Goal: Use online tool/utility: Utilize a website feature to perform a specific function

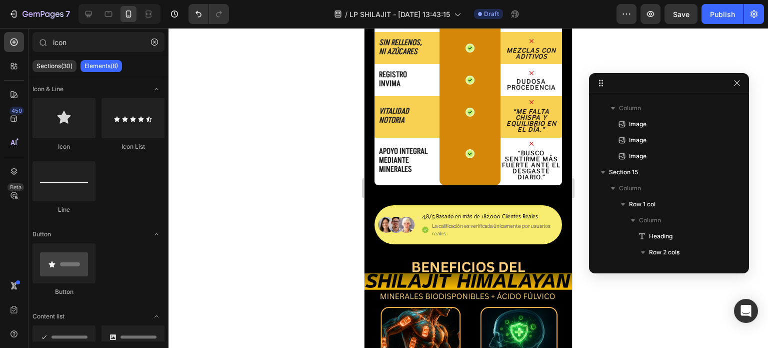
scroll to position [1756, 0]
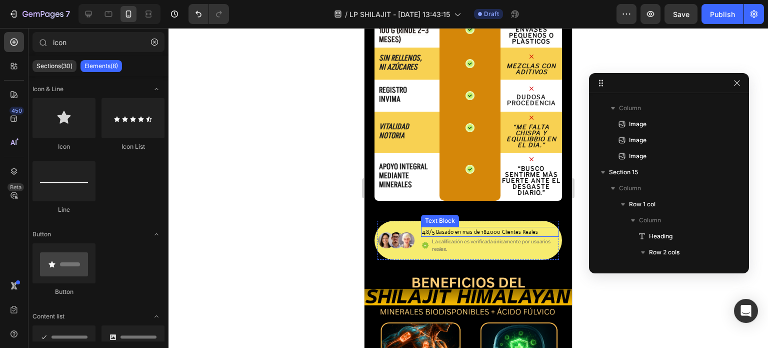
click at [466, 230] on p "4,8/5 Basado en más de 182,000 Clientes Reales" at bounding box center [480, 232] width 116 height 9
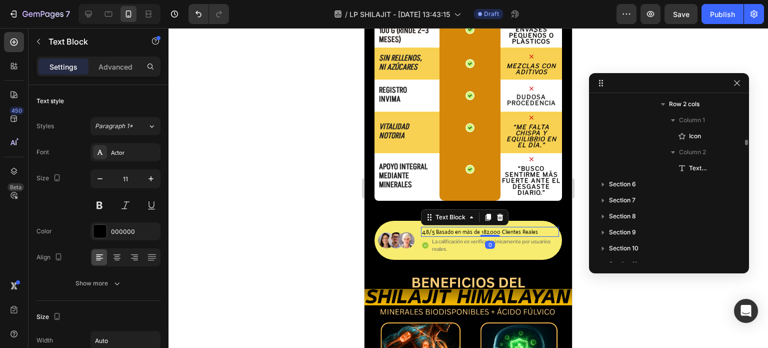
scroll to position [3599, 0]
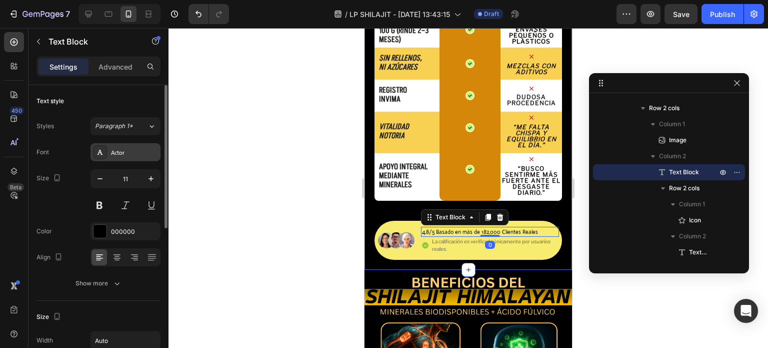
click at [123, 149] on div "Actor" at bounding box center [134, 152] width 47 height 9
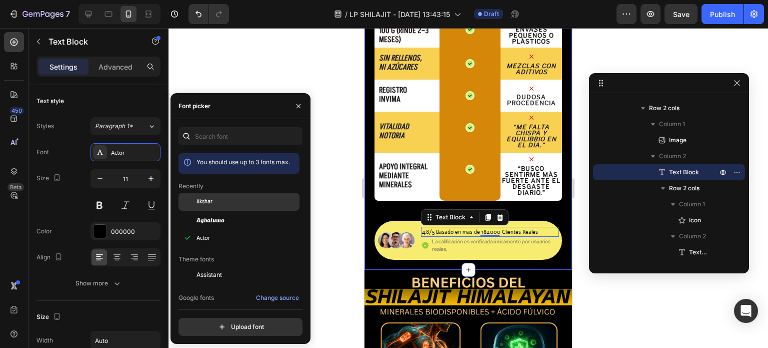
click at [227, 204] on div "Akshar" at bounding box center [247, 201] width 101 height 9
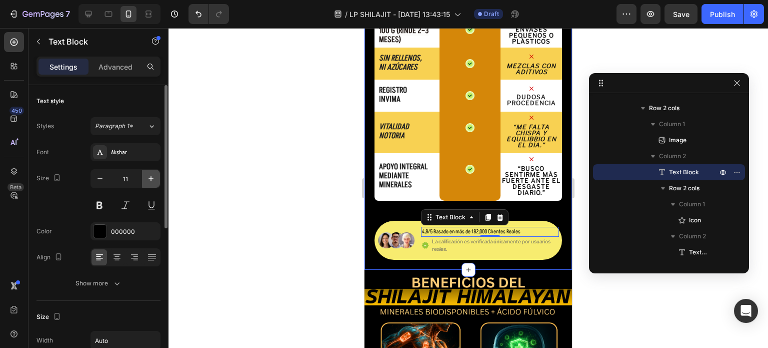
click at [148, 182] on icon "button" at bounding box center [151, 179] width 10 height 10
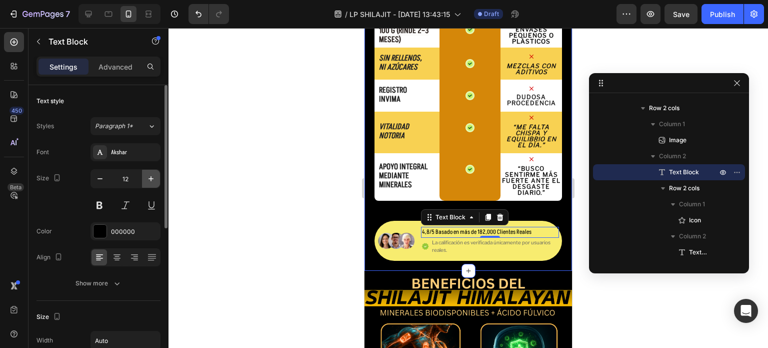
click at [148, 182] on icon "button" at bounding box center [151, 179] width 10 height 10
click at [105, 182] on icon "button" at bounding box center [100, 179] width 10 height 10
type input "12"
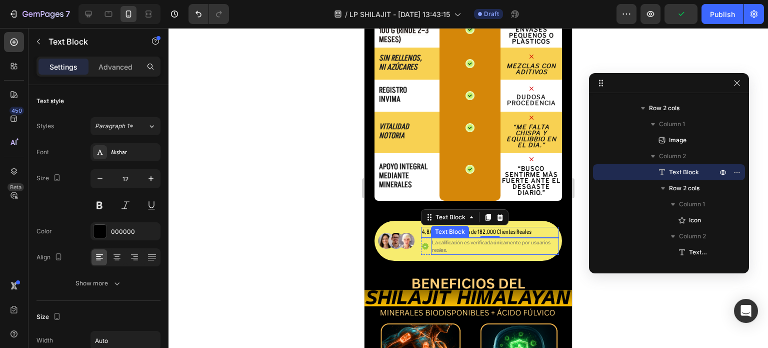
click at [529, 243] on p "La calificación es verificada únicamente por usuarios reales." at bounding box center [495, 246] width 126 height 15
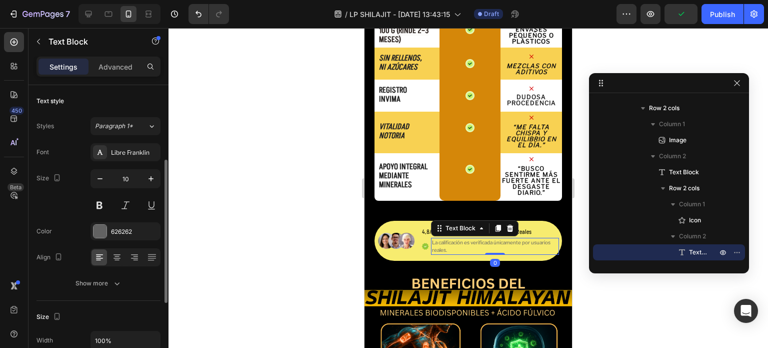
scroll to position [50, 0]
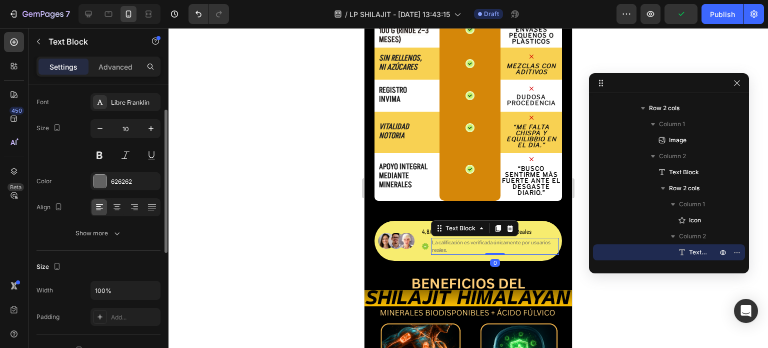
click at [579, 287] on div at bounding box center [469, 188] width 600 height 320
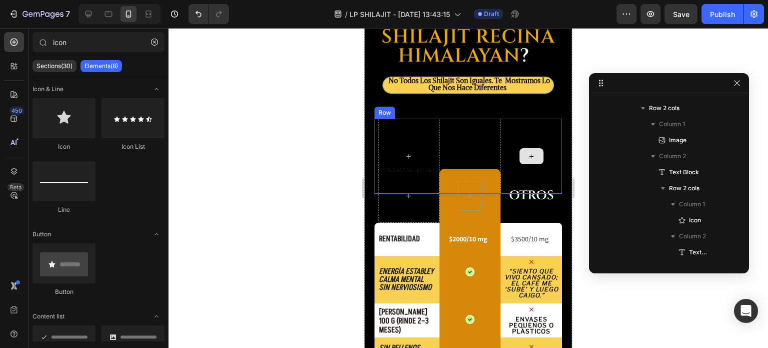
scroll to position [1205, 0]
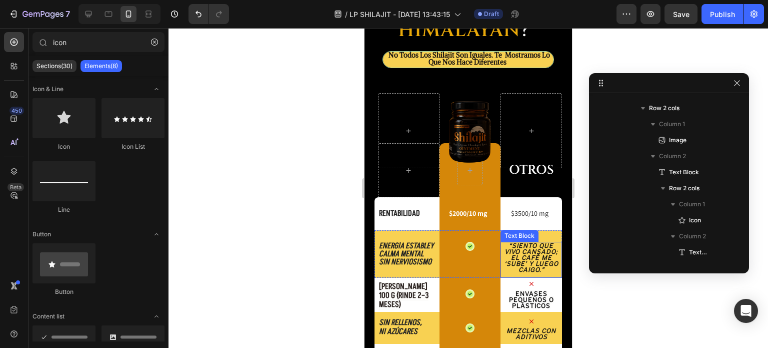
click at [544, 258] on p "“Siento que vivo cansado; el café me ‘sube’ y luego caigo.”" at bounding box center [532, 258] width 60 height 30
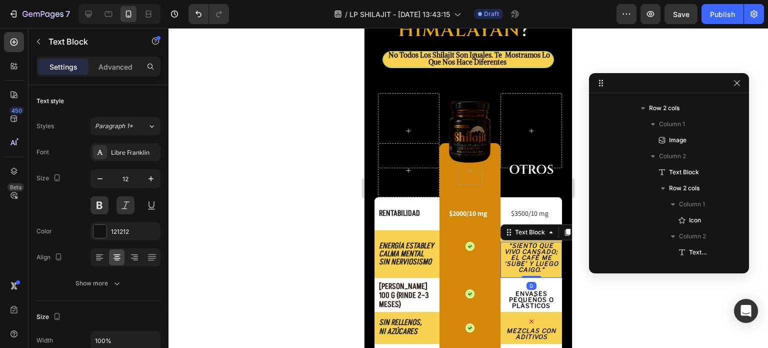
scroll to position [2687, 0]
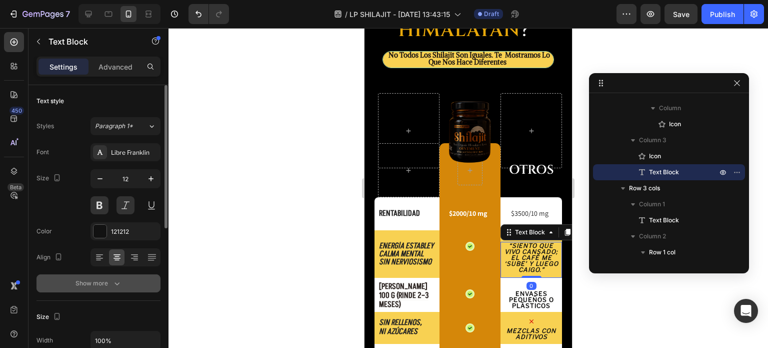
click at [112, 282] on icon "button" at bounding box center [117, 283] width 10 height 10
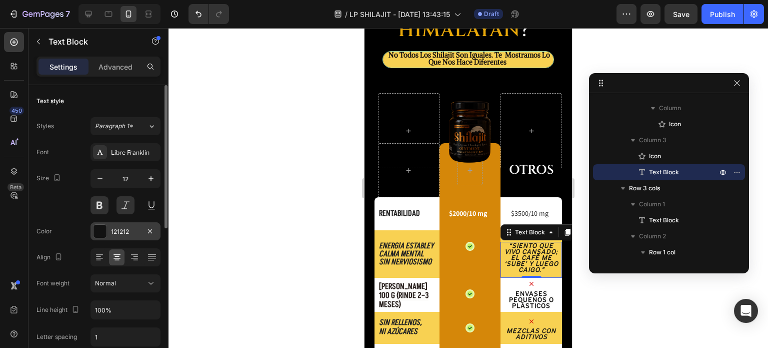
scroll to position [100, 0]
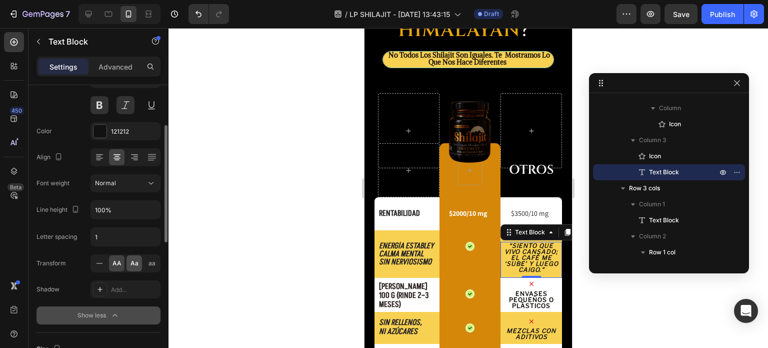
click at [132, 262] on span "Aa" at bounding box center [135, 263] width 8 height 9
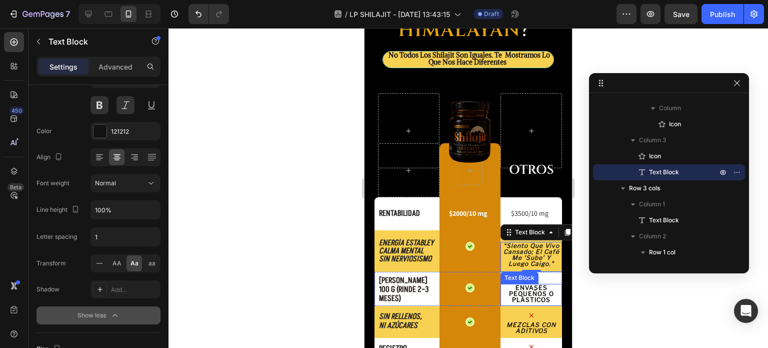
click at [518, 289] on span "Envases pequeños o plásticos" at bounding box center [531, 294] width 45 height 20
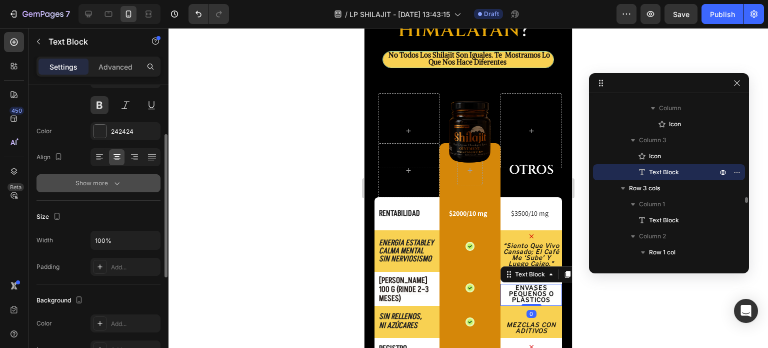
click at [114, 178] on icon "button" at bounding box center [117, 183] width 10 height 10
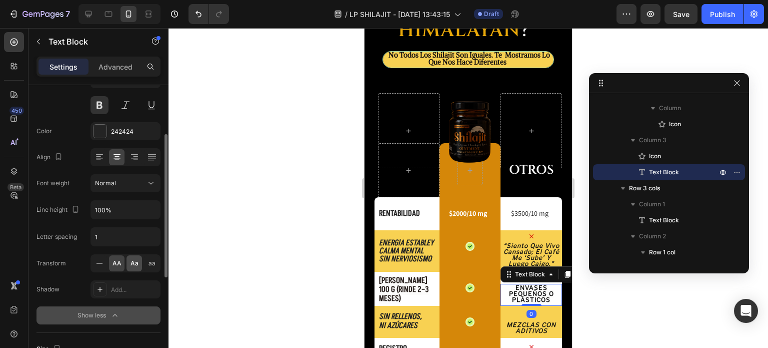
click at [135, 261] on span "Aa" at bounding box center [135, 263] width 8 height 9
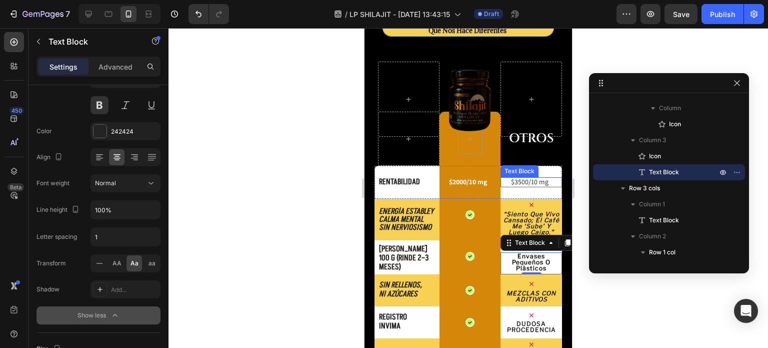
scroll to position [1255, 0]
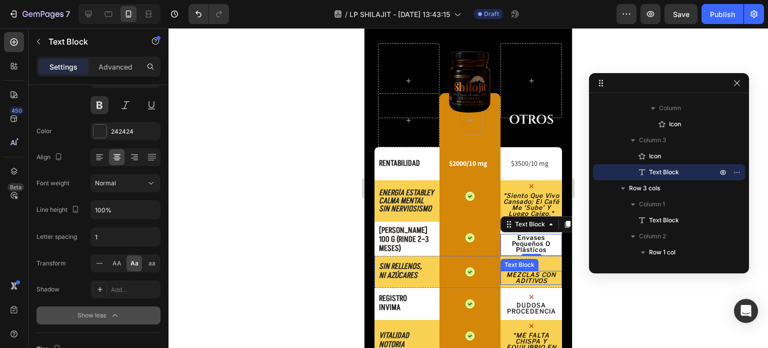
click at [512, 278] on p "Mezclas con aditivos" at bounding box center [532, 278] width 60 height 12
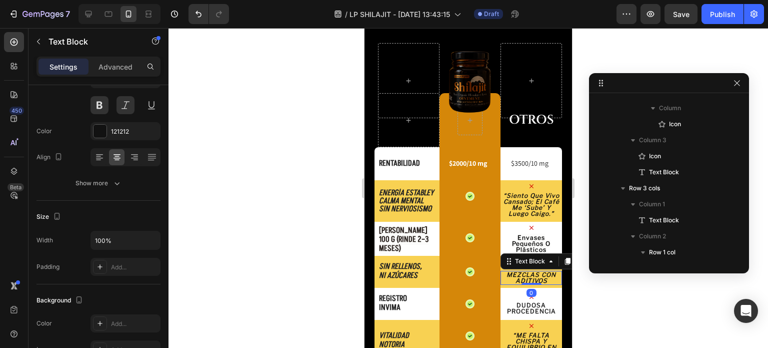
scroll to position [3007, 0]
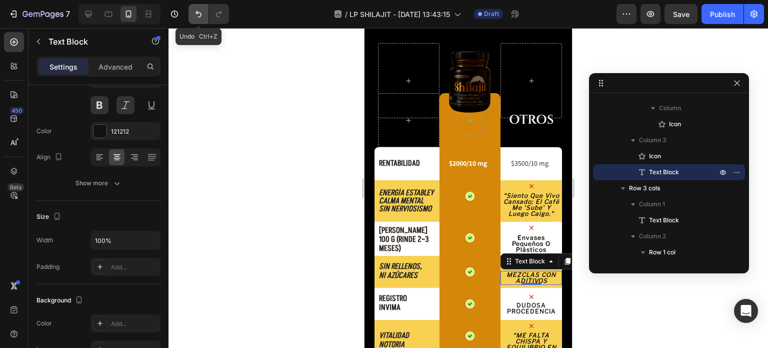
click at [200, 12] on icon "Undo/Redo" at bounding box center [199, 14] width 10 height 10
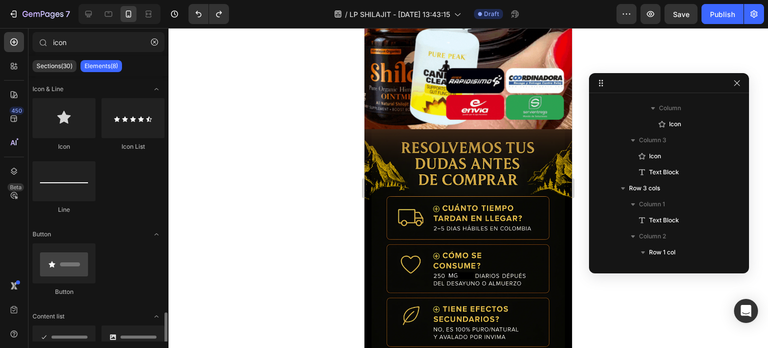
scroll to position [143, 0]
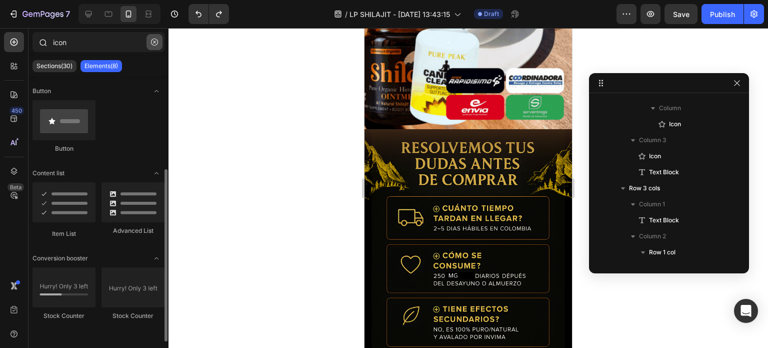
click at [155, 43] on icon "button" at bounding box center [154, 42] width 7 height 7
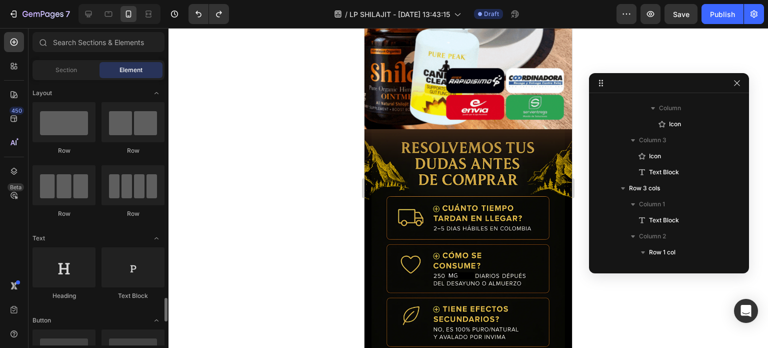
scroll to position [200, 0]
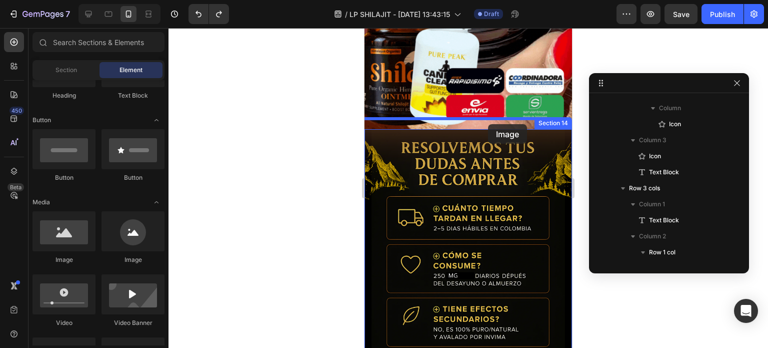
drag, startPoint x: 441, startPoint y: 269, endPoint x: 488, endPoint y: 124, distance: 152.0
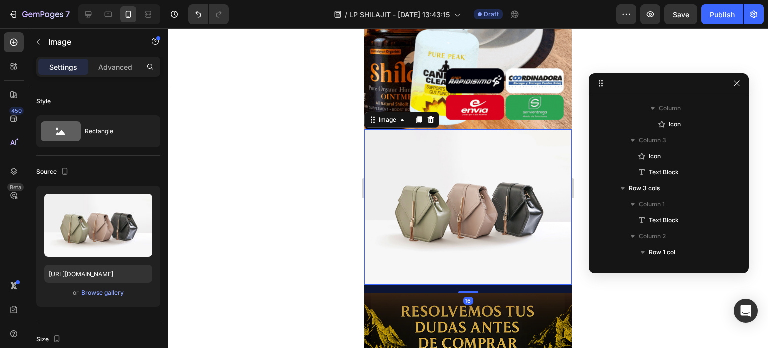
scroll to position [3888, 0]
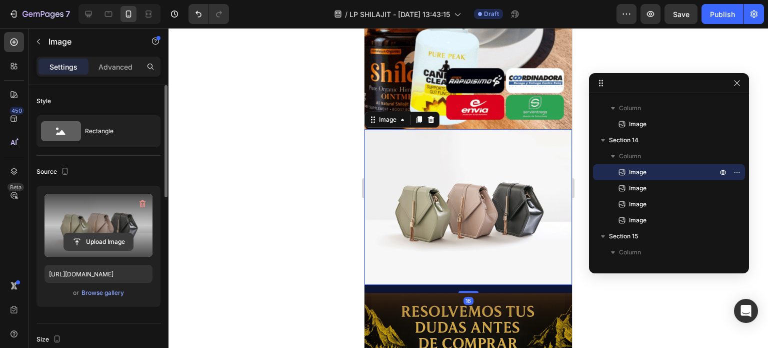
click at [91, 242] on input "file" at bounding box center [98, 241] width 69 height 17
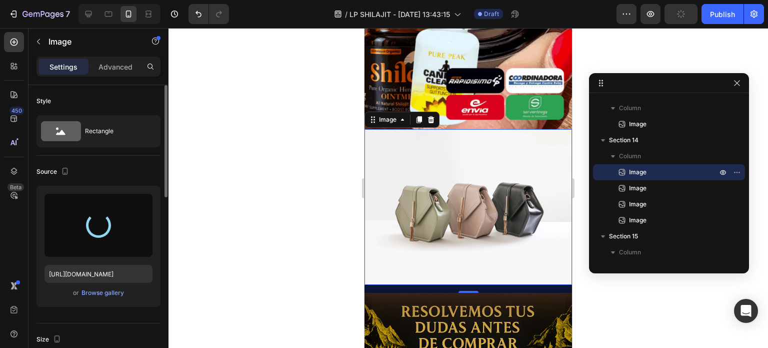
type input "[URL][DOMAIN_NAME]"
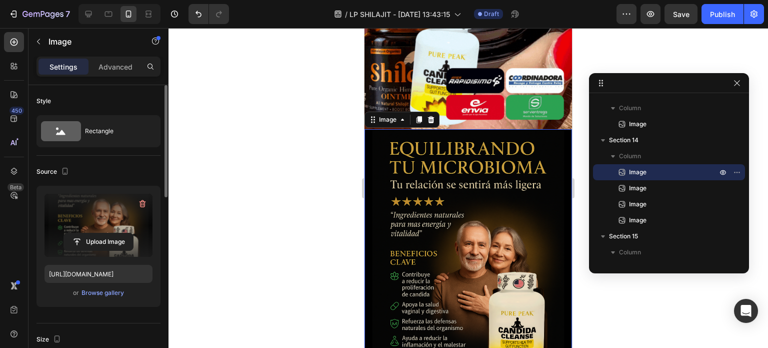
click at [583, 242] on div at bounding box center [469, 188] width 600 height 320
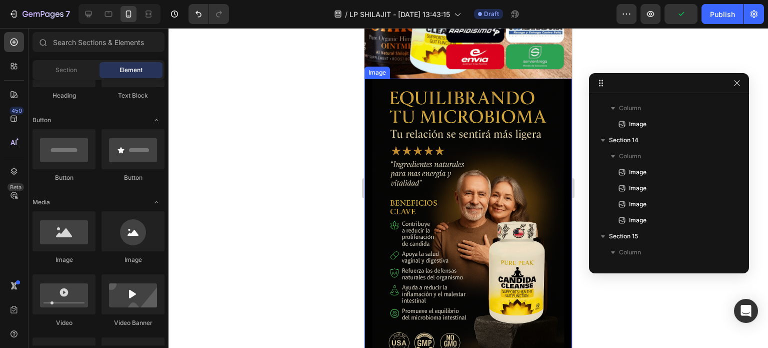
scroll to position [4514, 0]
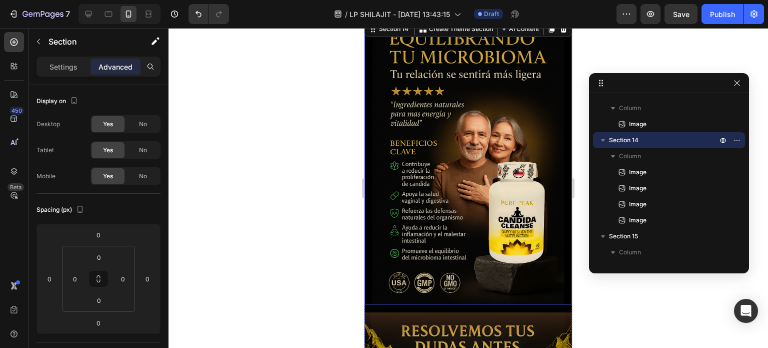
click at [495, 280] on img at bounding box center [469, 162] width 208 height 286
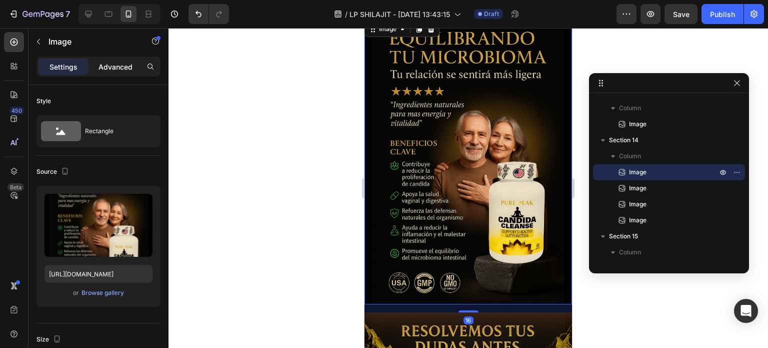
click at [119, 66] on p "Advanced" at bounding box center [116, 67] width 34 height 11
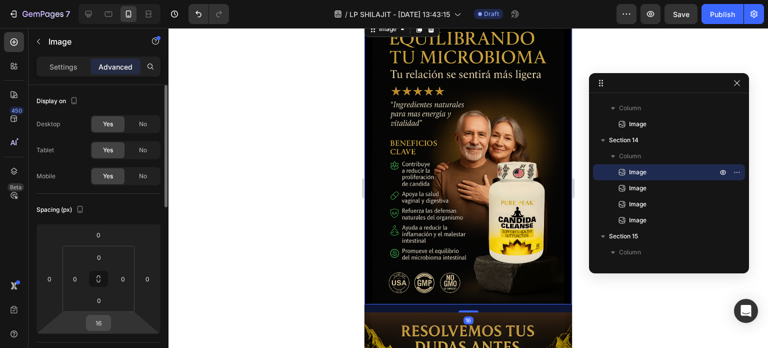
click at [101, 323] on input "16" at bounding box center [99, 322] width 20 height 15
type input "0"
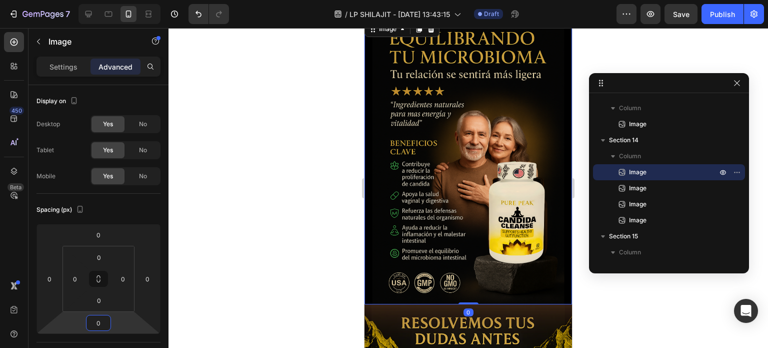
click at [602, 292] on div at bounding box center [469, 188] width 600 height 320
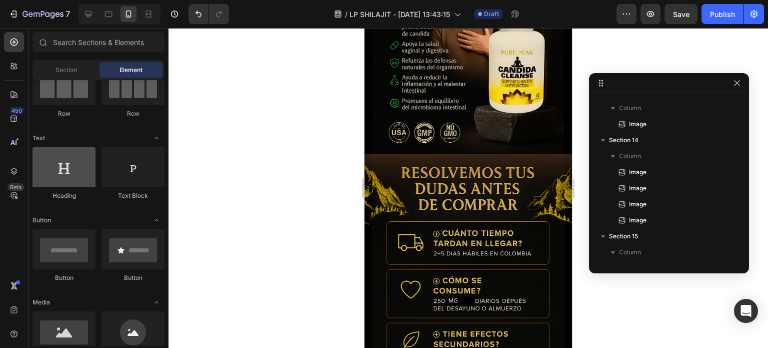
scroll to position [0, 0]
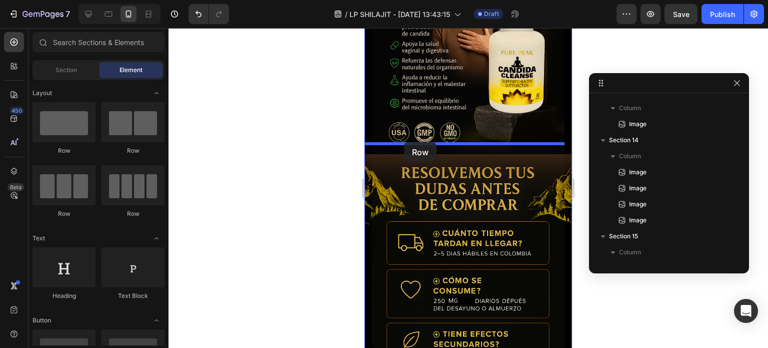
drag, startPoint x: 491, startPoint y: 164, endPoint x: 406, endPoint y: 142, distance: 87.9
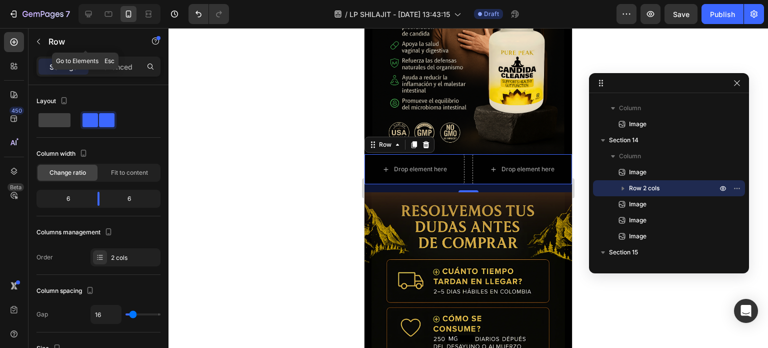
click at [48, 40] on div "Row" at bounding box center [86, 42] width 114 height 26
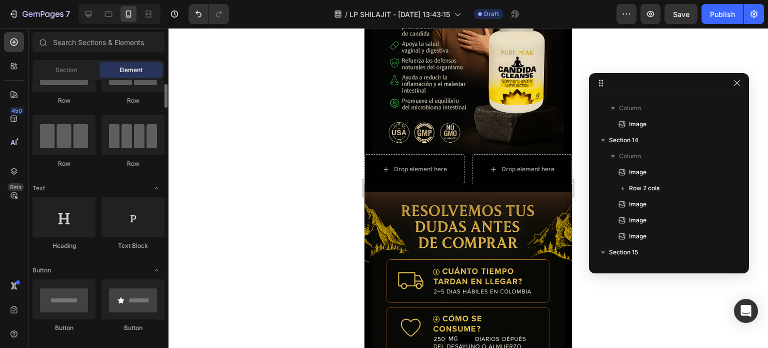
scroll to position [100, 0]
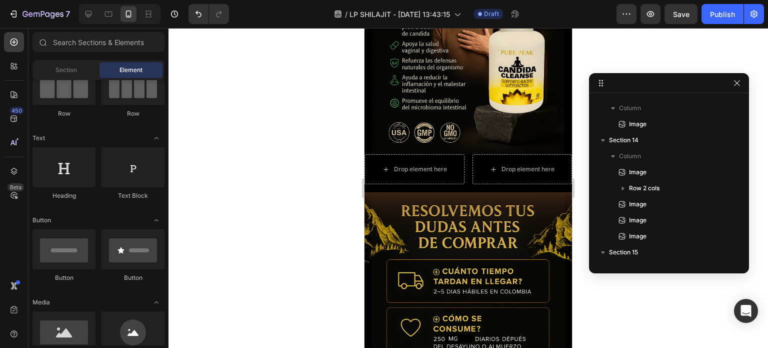
click at [225, 186] on div at bounding box center [469, 188] width 600 height 320
